Goal: Information Seeking & Learning: Learn about a topic

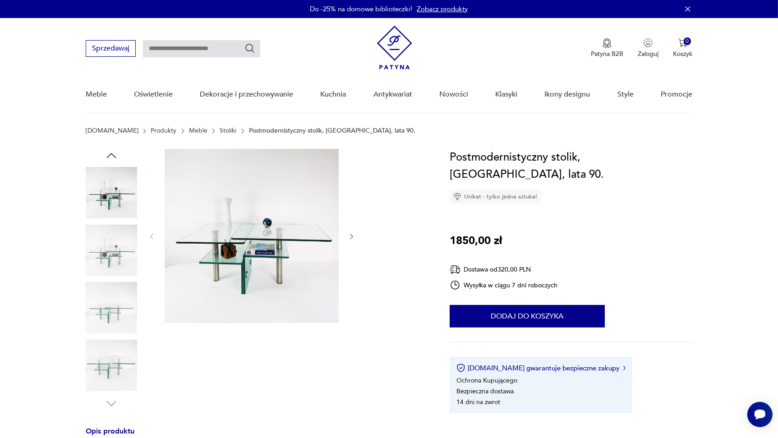
click at [298, 241] on img at bounding box center [252, 236] width 174 height 174
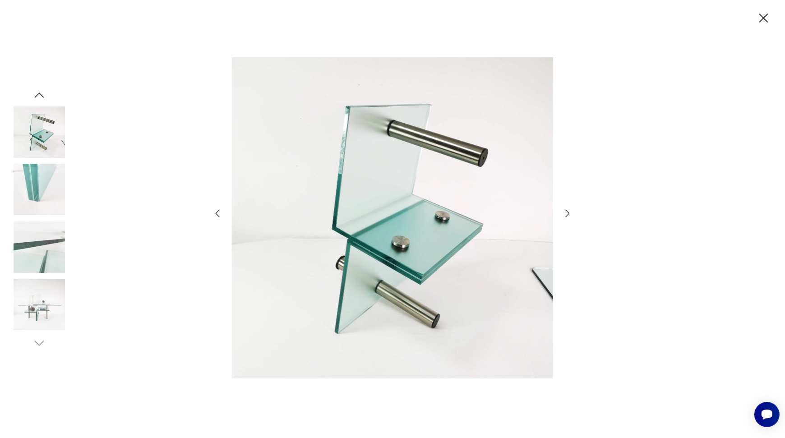
click at [567, 213] on icon "button" at bounding box center [567, 213] width 11 height 11
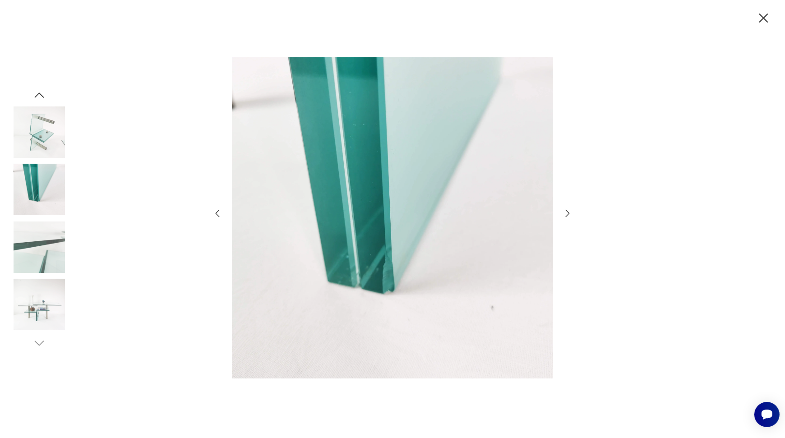
click at [566, 213] on icon "button" at bounding box center [567, 213] width 11 height 11
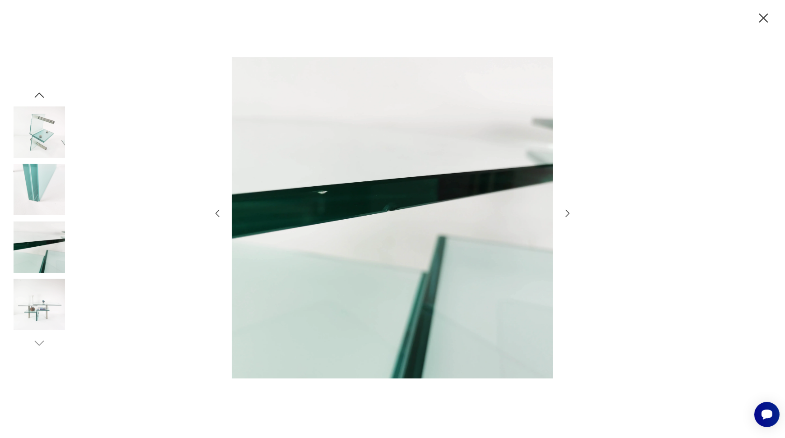
click at [566, 213] on icon "button" at bounding box center [567, 213] width 11 height 11
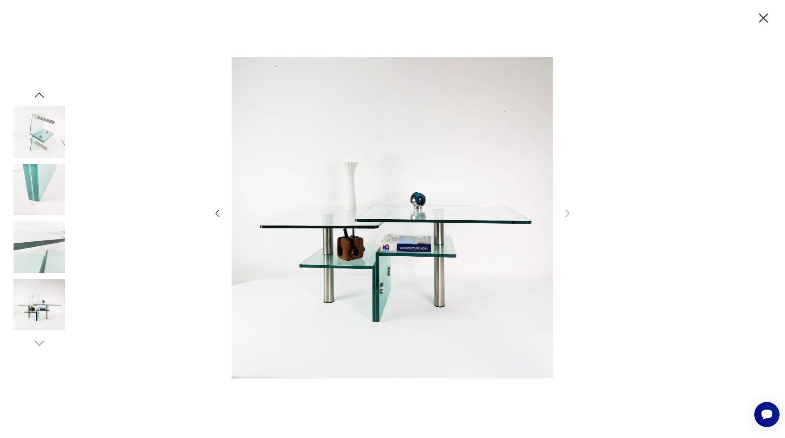
drag, startPoint x: 765, startPoint y: 20, endPoint x: 736, endPoint y: 30, distance: 31.1
click at [764, 20] on icon "button" at bounding box center [763, 18] width 16 height 16
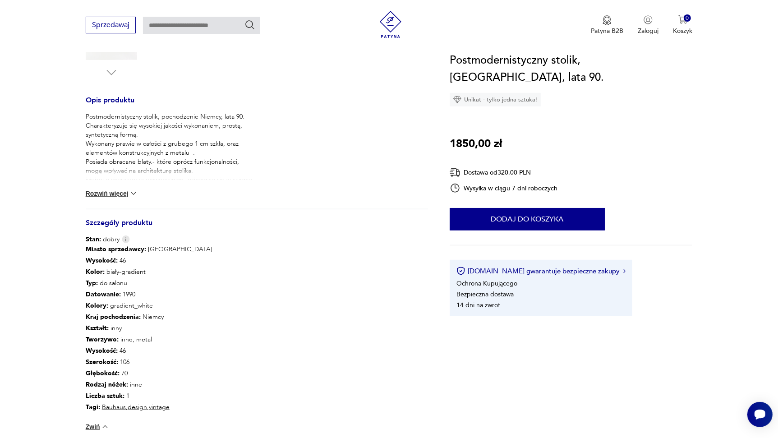
scroll to position [315, 0]
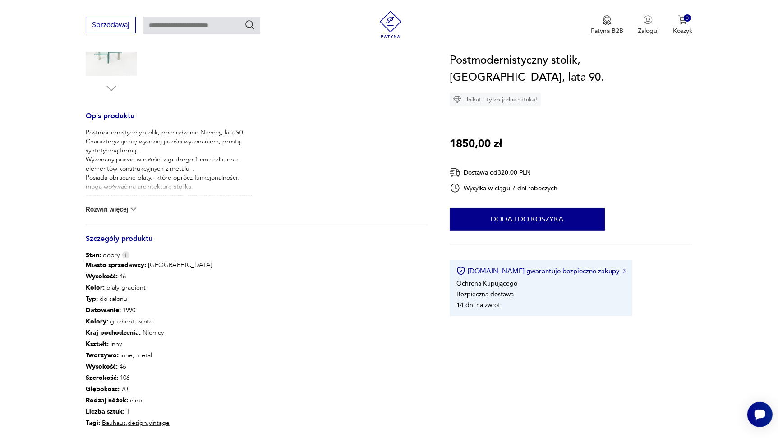
click at [103, 210] on button "Rozwiń więcej" at bounding box center [112, 209] width 52 height 9
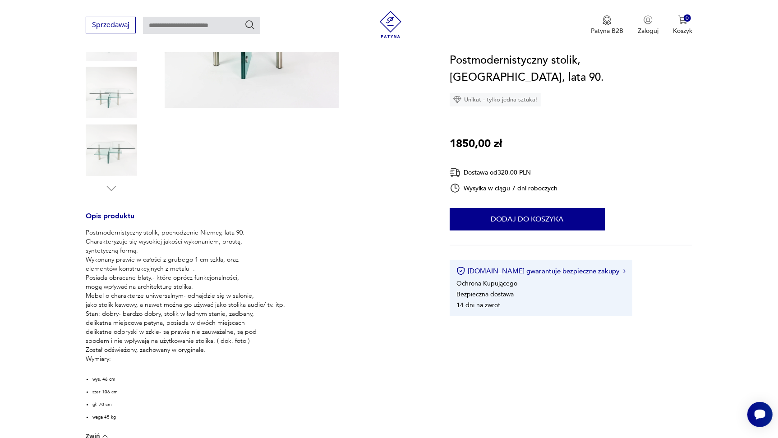
scroll to position [0, 0]
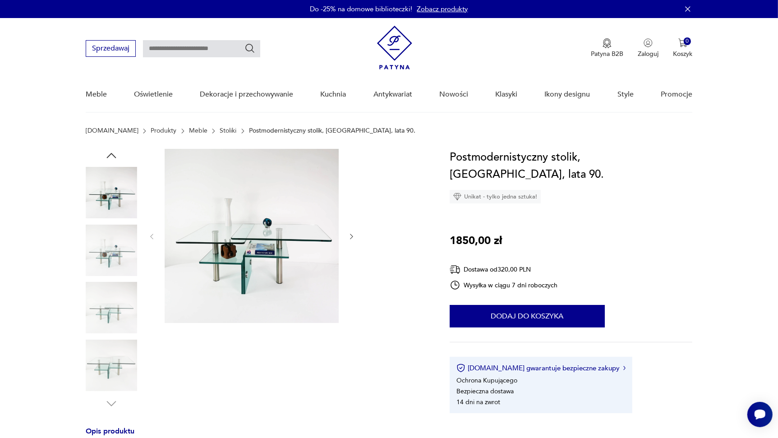
click at [120, 244] on img at bounding box center [111, 250] width 51 height 51
click at [107, 296] on img at bounding box center [111, 307] width 51 height 51
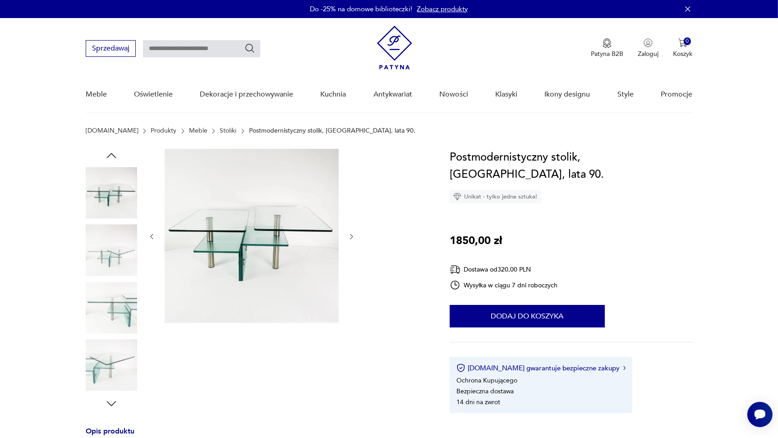
click at [111, 363] on img at bounding box center [111, 365] width 51 height 51
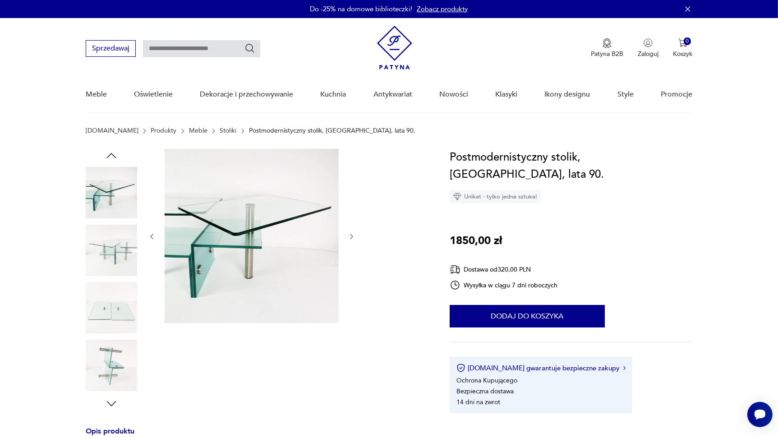
click at [109, 372] on img at bounding box center [111, 365] width 51 height 51
